Goal: Task Accomplishment & Management: Use online tool/utility

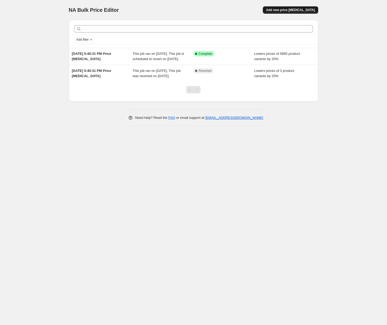
click at [289, 10] on span "Add new price [MEDICAL_DATA]" at bounding box center [290, 10] width 49 height 4
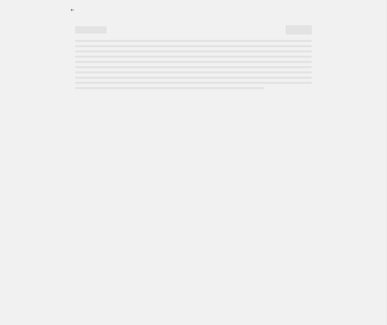
select select "percentage"
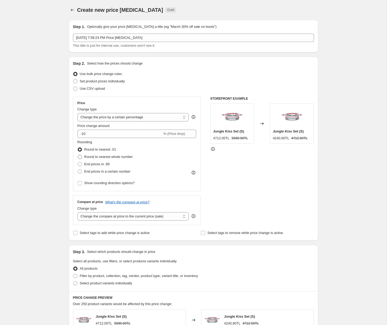
click at [80, 157] on span at bounding box center [80, 157] width 4 height 4
click at [78, 155] on input "Round to nearest whole number" at bounding box center [78, 155] width 0 height 0
radio input "true"
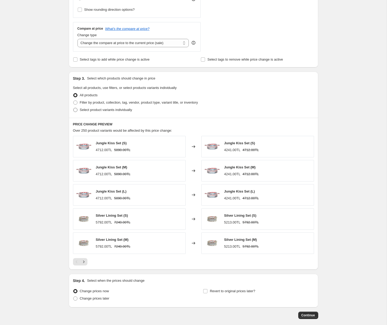
scroll to position [175, 0]
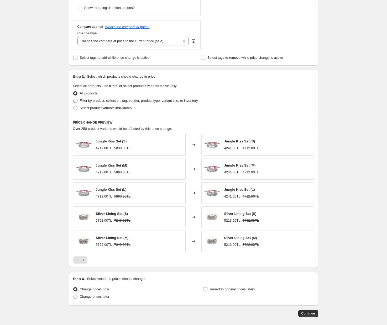
click at [80, 103] on label "Filter by product, collection, tag, vendor, product type, variant title, or inv…" at bounding box center [135, 100] width 125 height 7
click at [74, 99] on input "Filter by product, collection, tag, vendor, product type, variant title, or inv…" at bounding box center [73, 99] width 0 height 0
radio input "true"
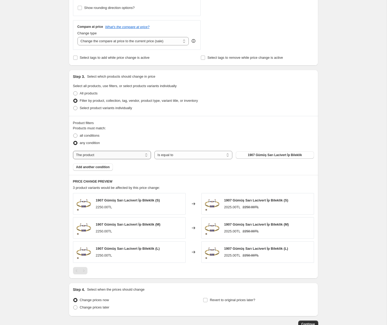
click at [93, 152] on select "The product The product's collection The product's tag The product's vendor The…" at bounding box center [112, 155] width 78 height 8
select select "collection"
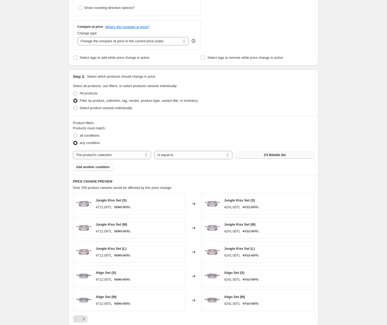
click at [266, 158] on button "2'li Bileklik Set" at bounding box center [275, 155] width 78 height 7
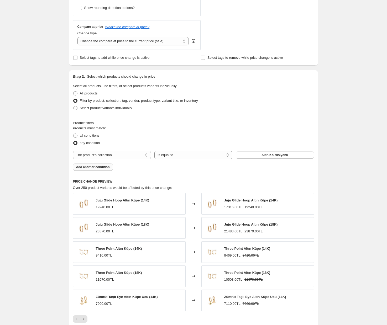
click at [103, 166] on span "Add another condition" at bounding box center [93, 167] width 34 height 4
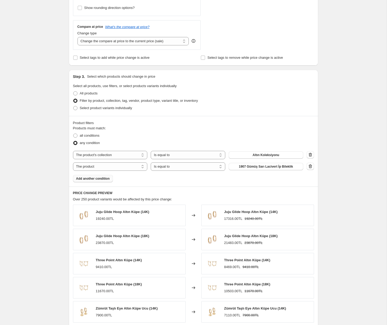
click at [103, 166] on select "The product The product's collection The product's tag The product's vendor The…" at bounding box center [110, 167] width 75 height 8
select select "collection"
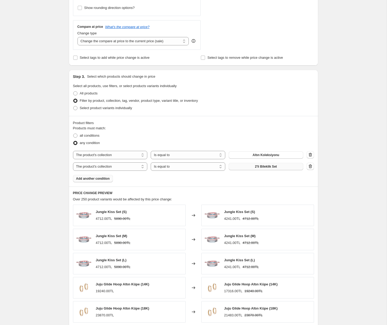
click at [262, 168] on span "2'li Bileklik Set" at bounding box center [266, 167] width 22 height 4
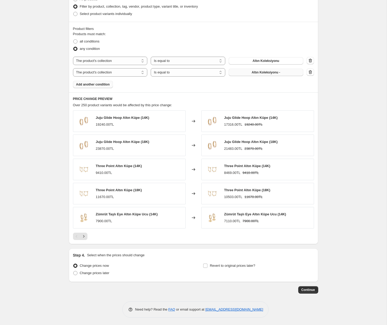
scroll to position [270, 0]
click at [205, 266] on input "Revert to original prices later?" at bounding box center [205, 265] width 4 height 4
checkbox input "true"
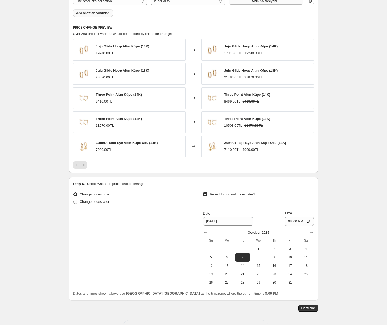
scroll to position [358, 0]
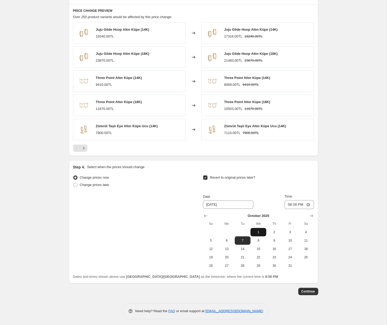
click at [262, 232] on span "1" at bounding box center [259, 232] width 12 height 4
type input "[DATE]"
click at [308, 207] on input "20:00" at bounding box center [299, 204] width 29 height 9
type input "23:59"
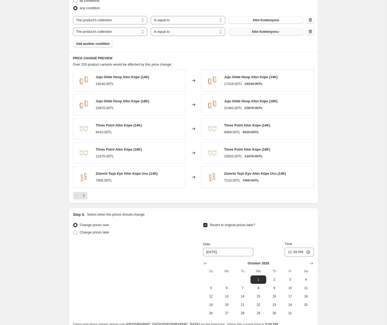
scroll to position [360, 0]
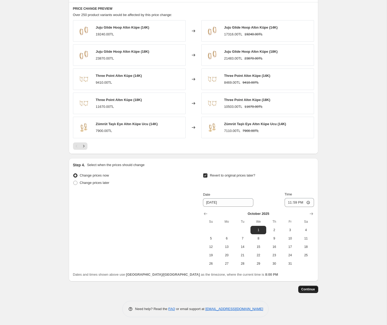
click at [310, 289] on span "Continue" at bounding box center [308, 290] width 14 height 4
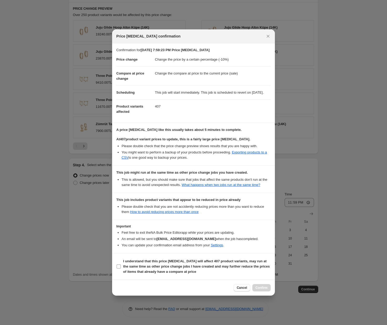
click at [118, 269] on input "I understand that this price [MEDICAL_DATA] will affect 407 product variants, m…" at bounding box center [119, 267] width 4 height 4
checkbox input "true"
click at [261, 290] on span "Confirm" at bounding box center [262, 288] width 12 height 4
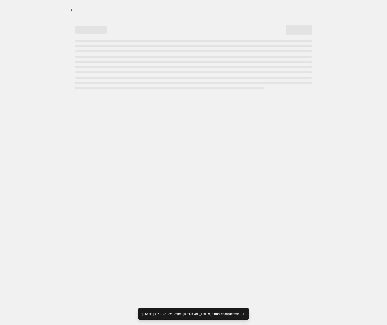
select select "percentage"
select select "collection"
